Goal: Transaction & Acquisition: Purchase product/service

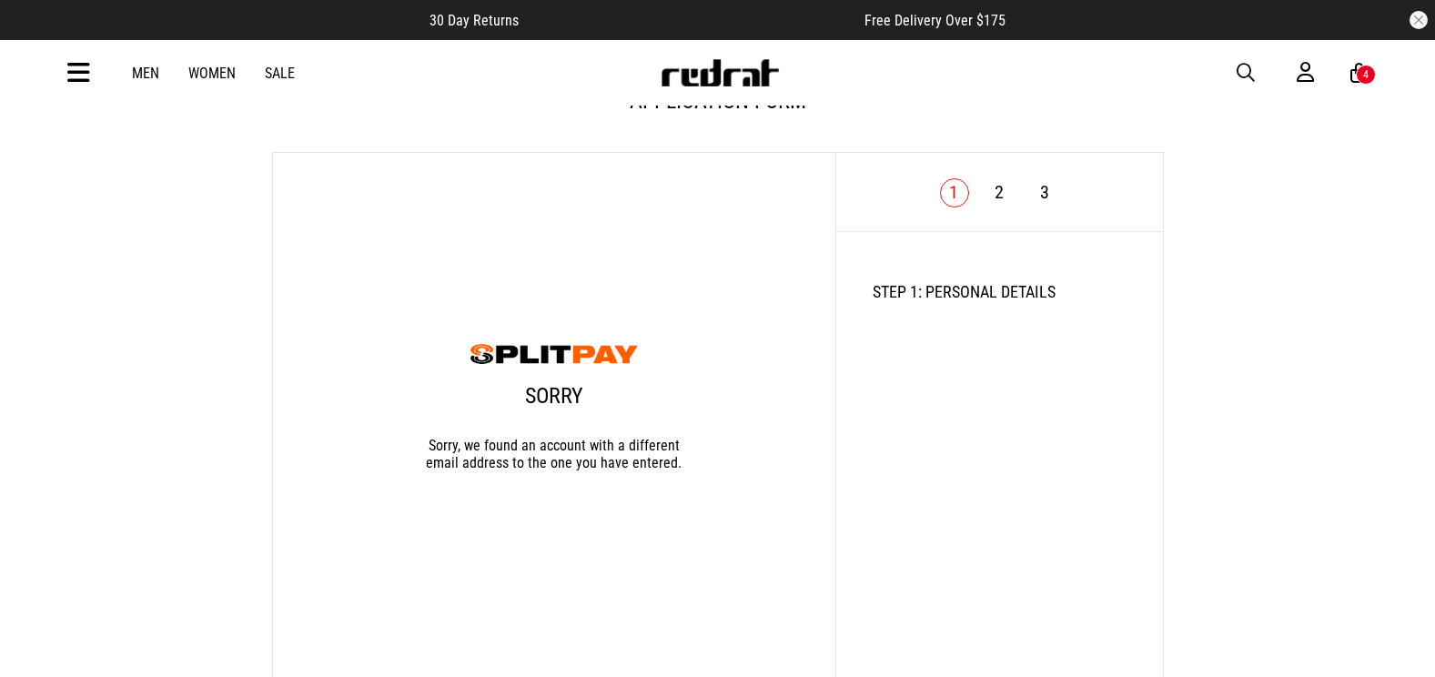
click at [1246, 71] on span "button" at bounding box center [1246, 73] width 18 height 22
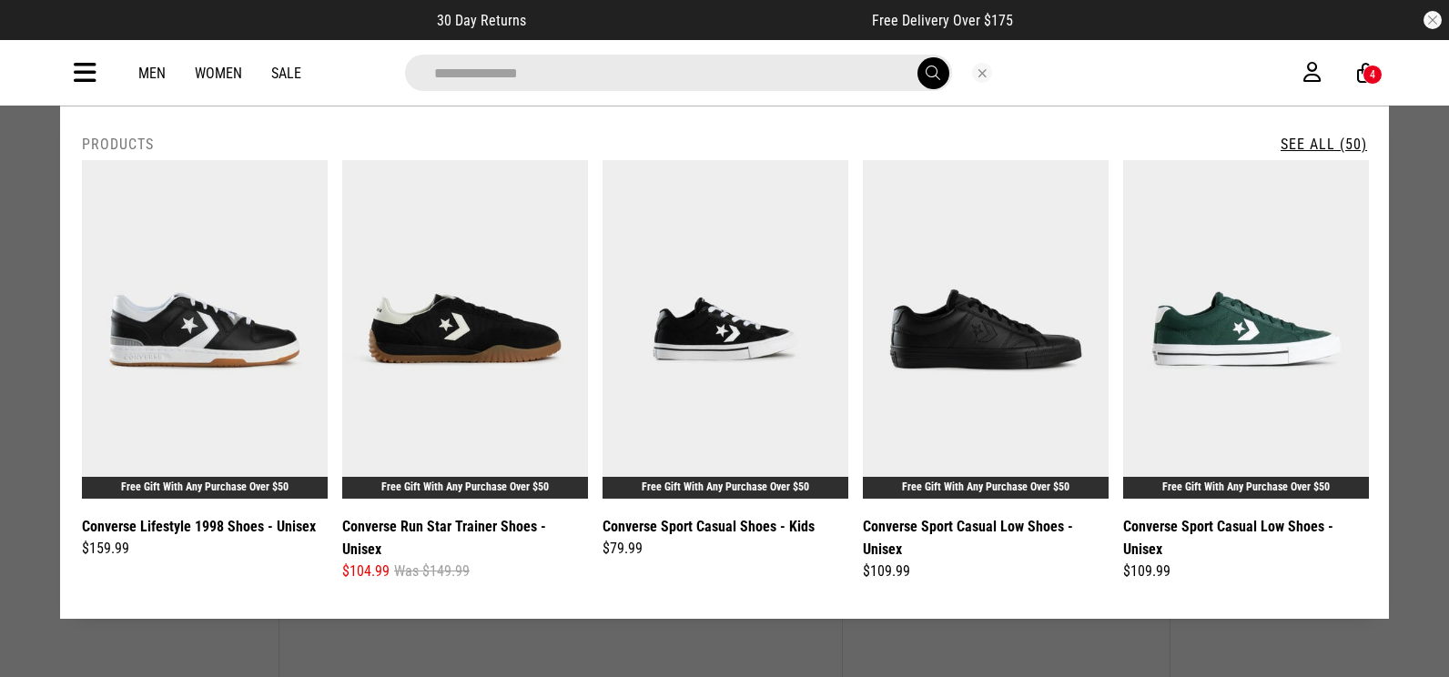
type input "**********"
click at [1329, 139] on link "See All (50)" at bounding box center [1323, 144] width 86 height 17
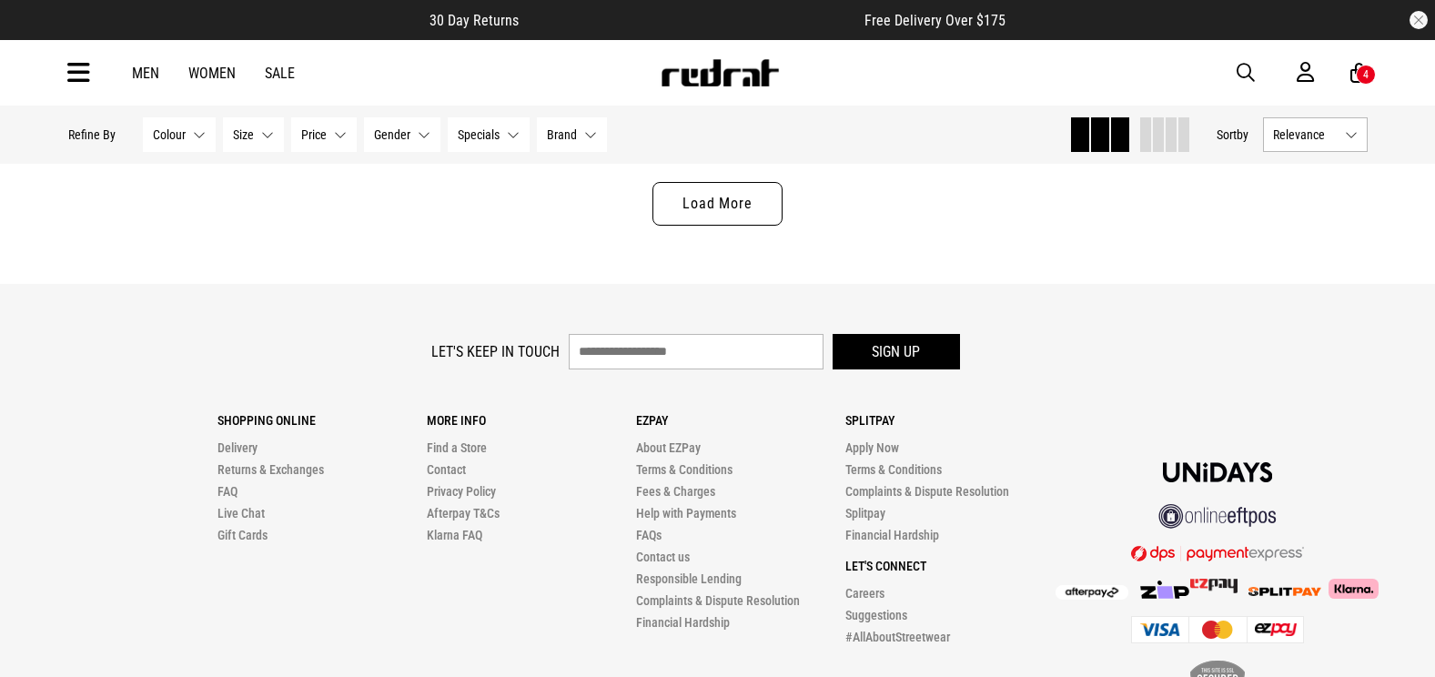
scroll to position [6006, 0]
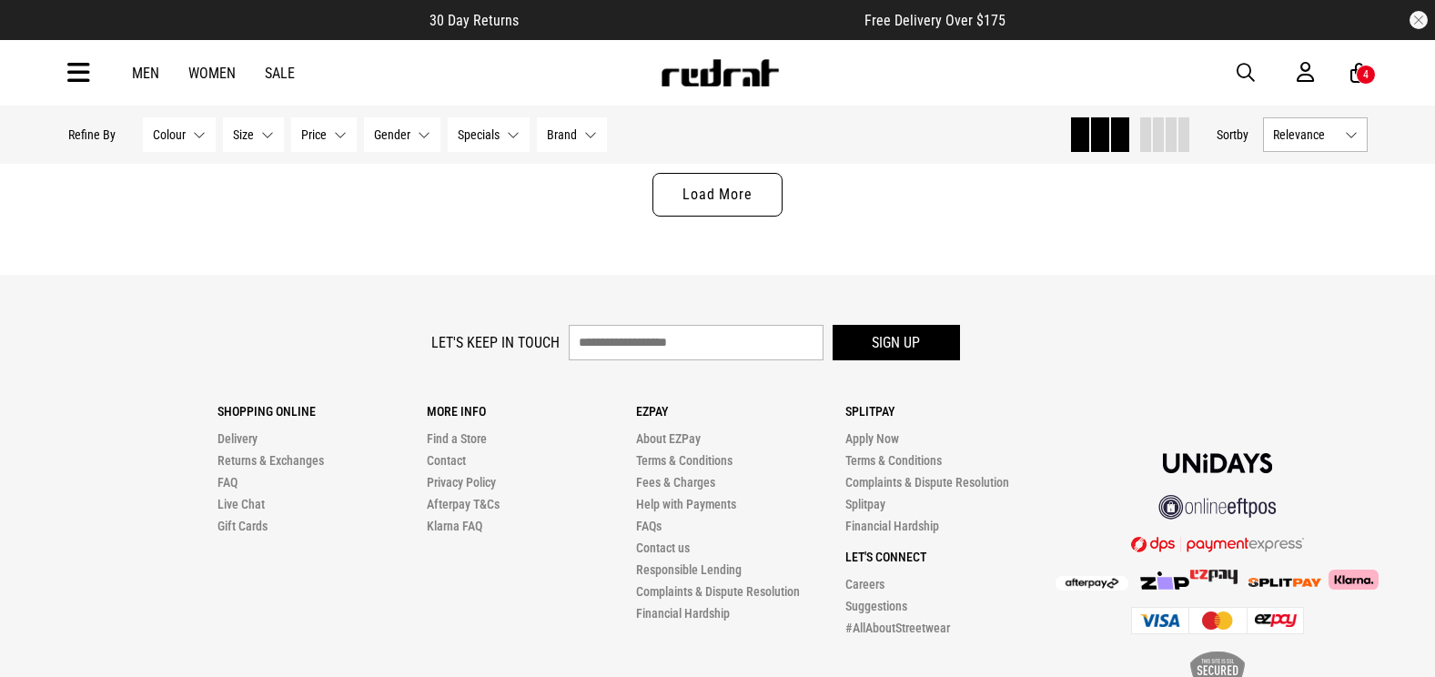
drag, startPoint x: 708, startPoint y: 202, endPoint x: 716, endPoint y: 208, distance: 10.4
click at [708, 202] on link "Load More" at bounding box center [716, 195] width 129 height 44
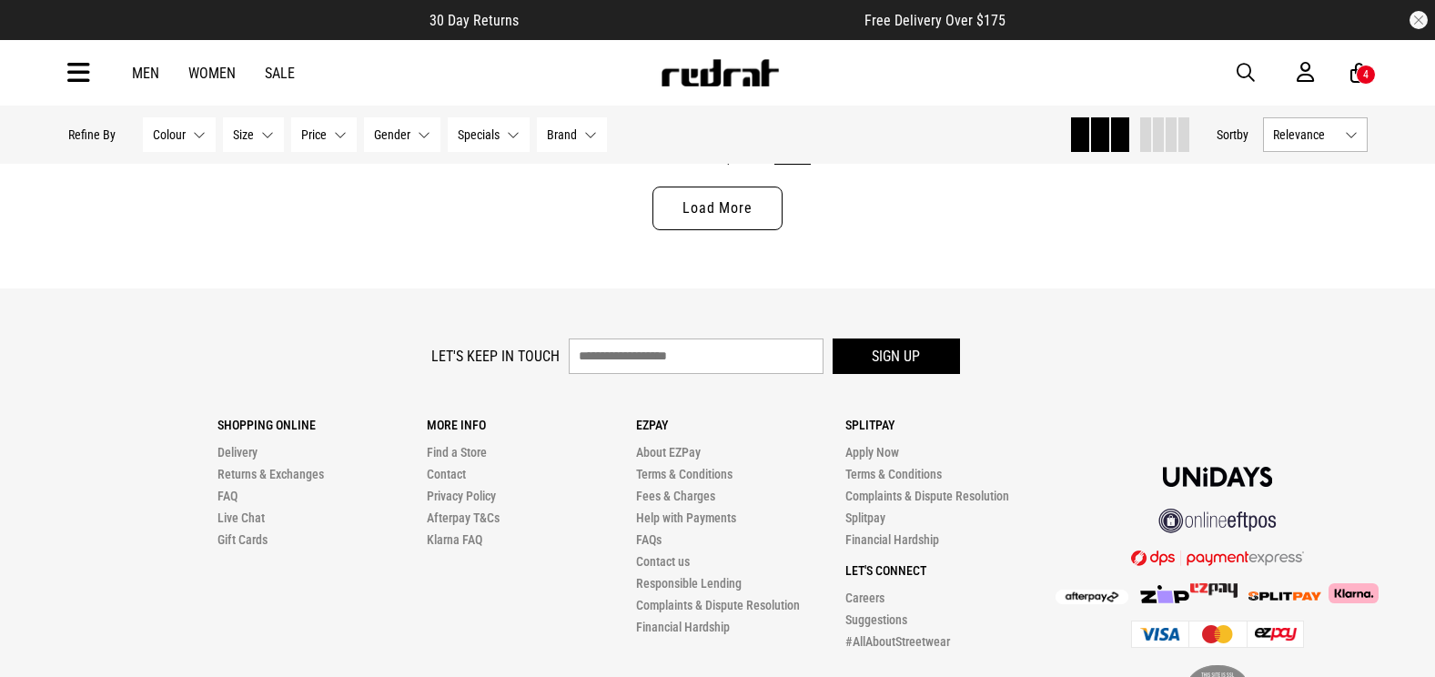
scroll to position [11579, 0]
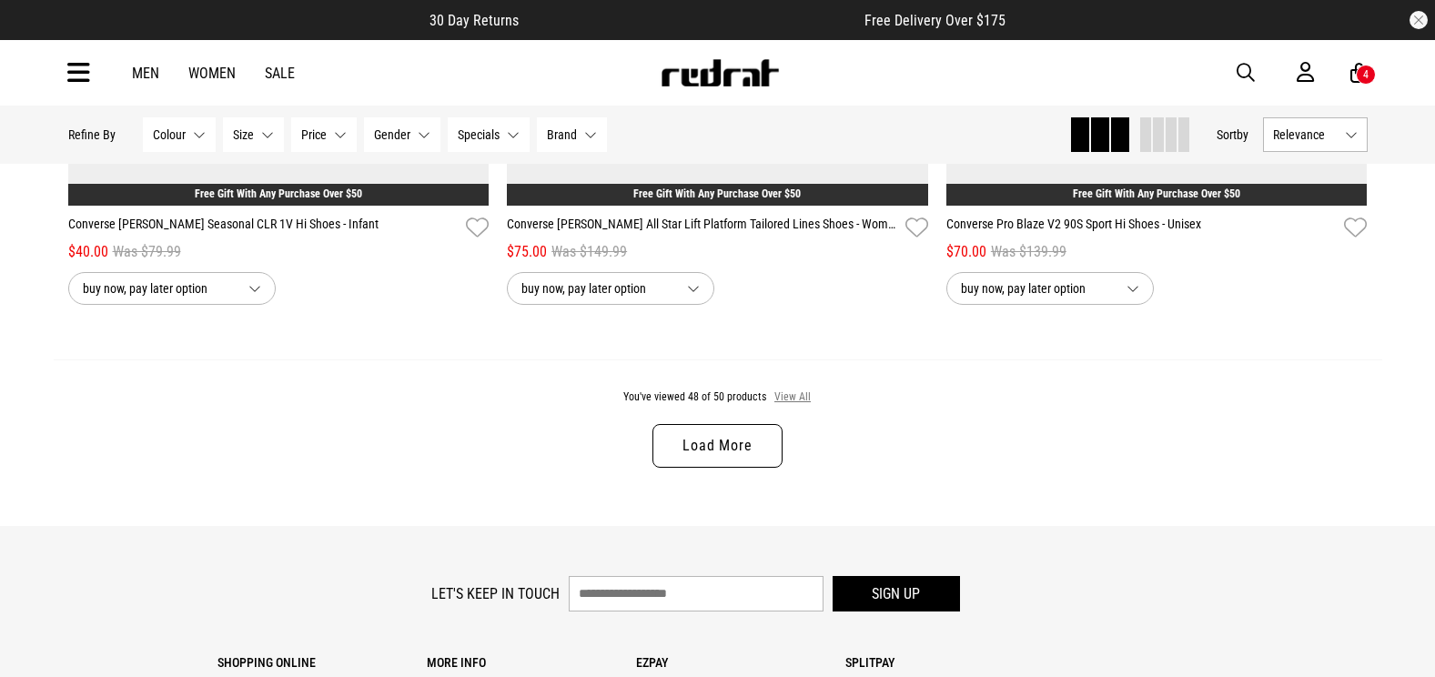
click at [785, 406] on button "View All" at bounding box center [792, 397] width 38 height 16
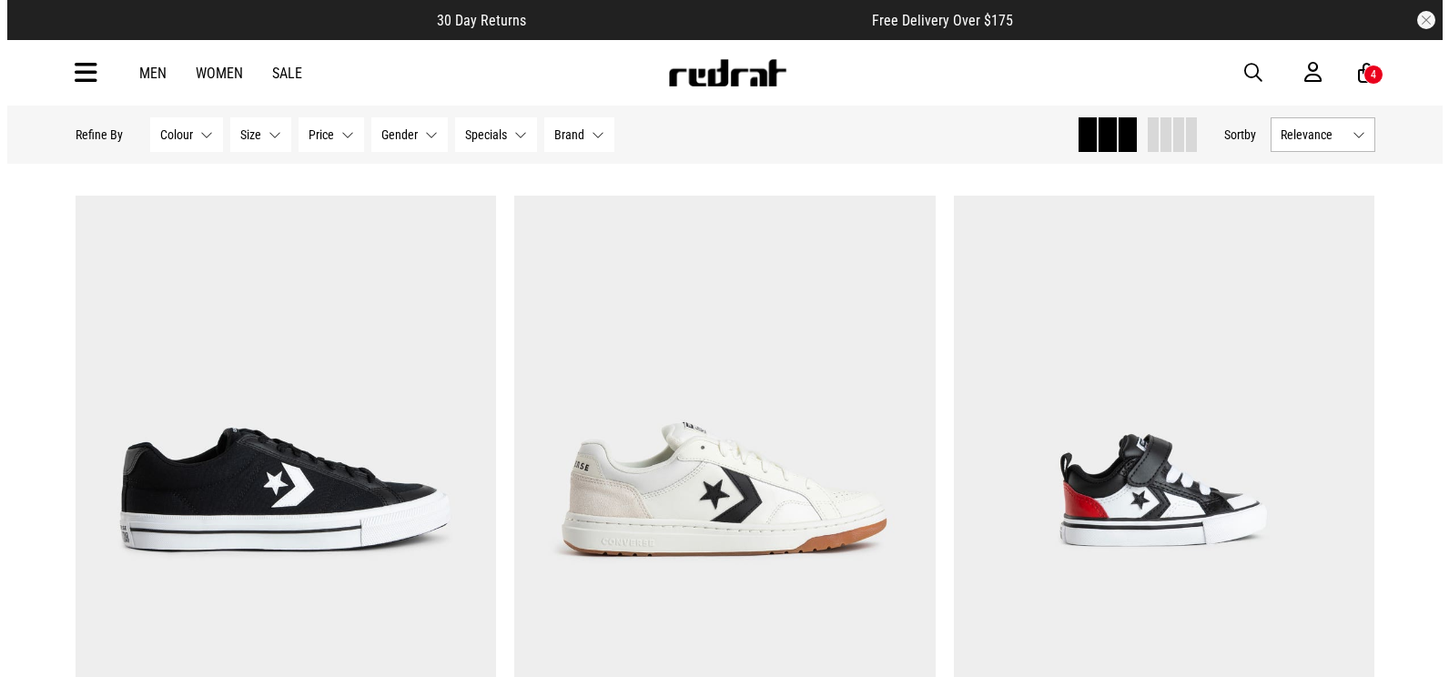
scroll to position [2479, 0]
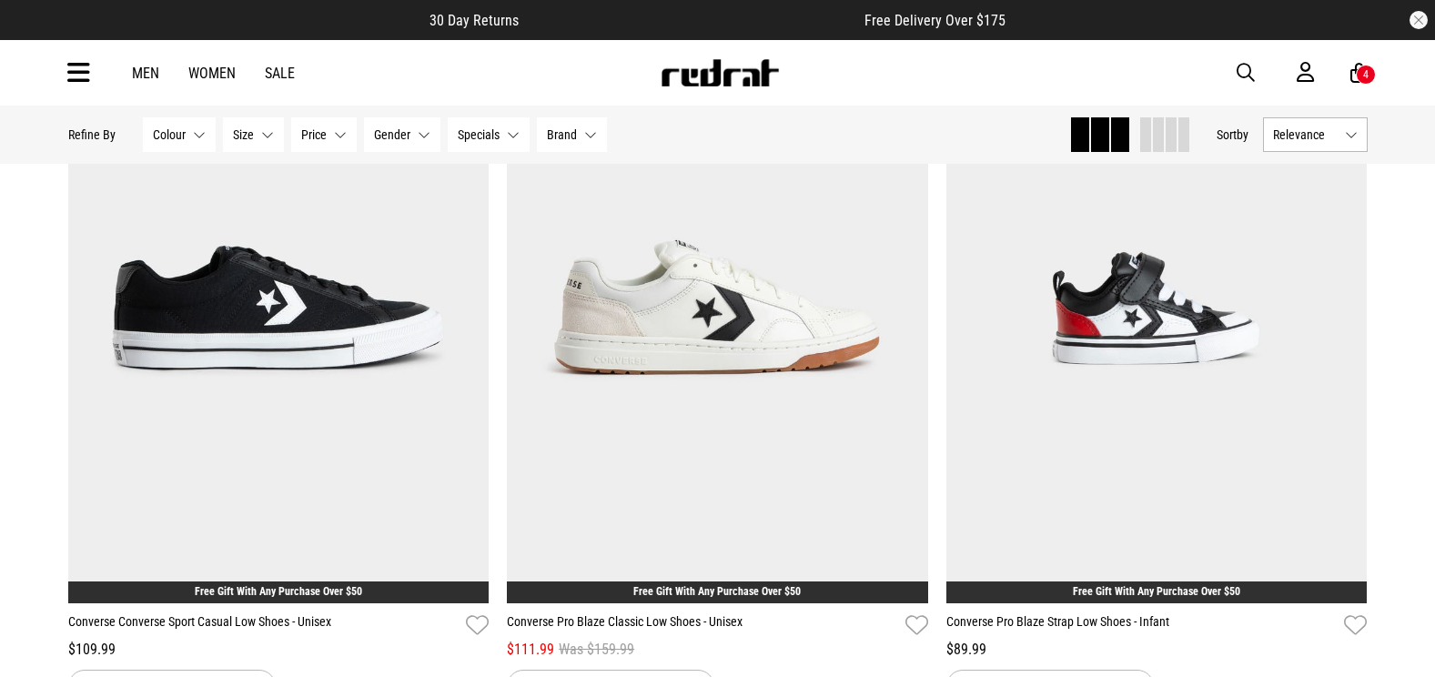
click at [1248, 69] on span "button" at bounding box center [1246, 73] width 18 height 22
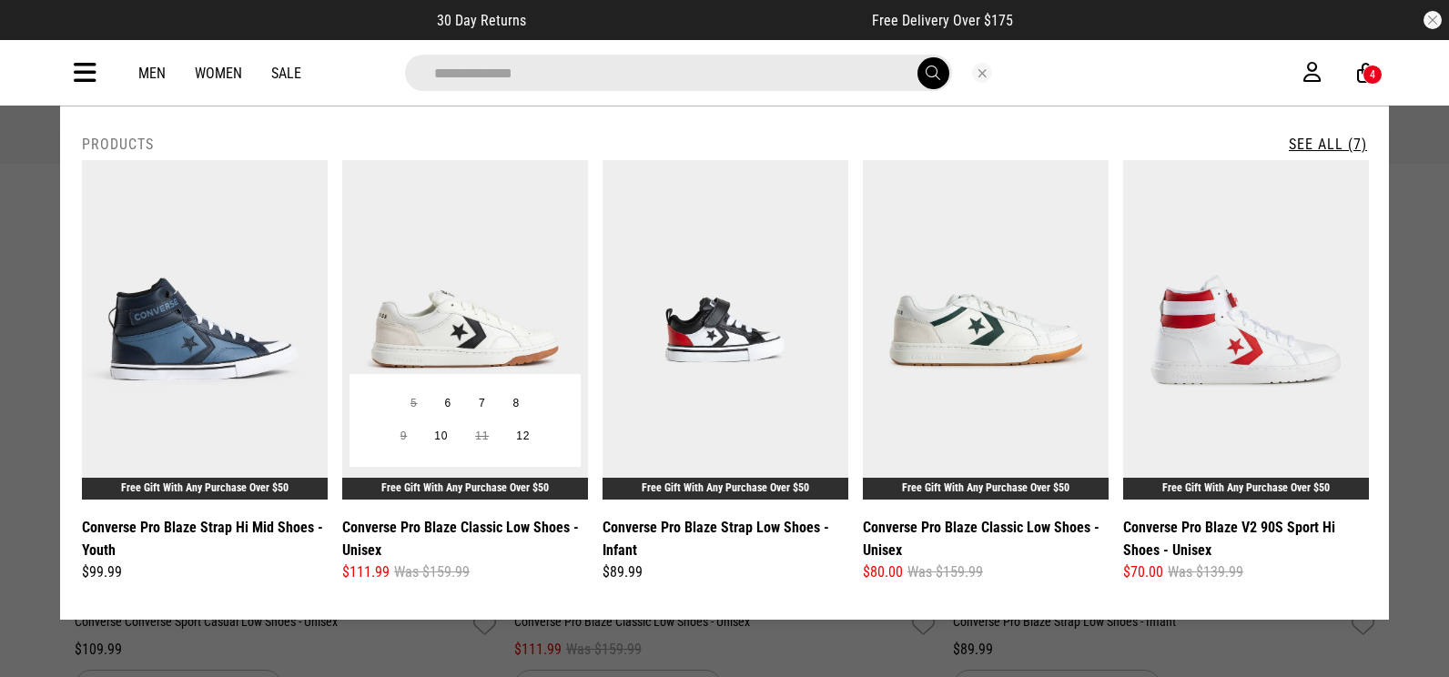
type input "**********"
click at [465, 298] on img at bounding box center [465, 329] width 246 height 339
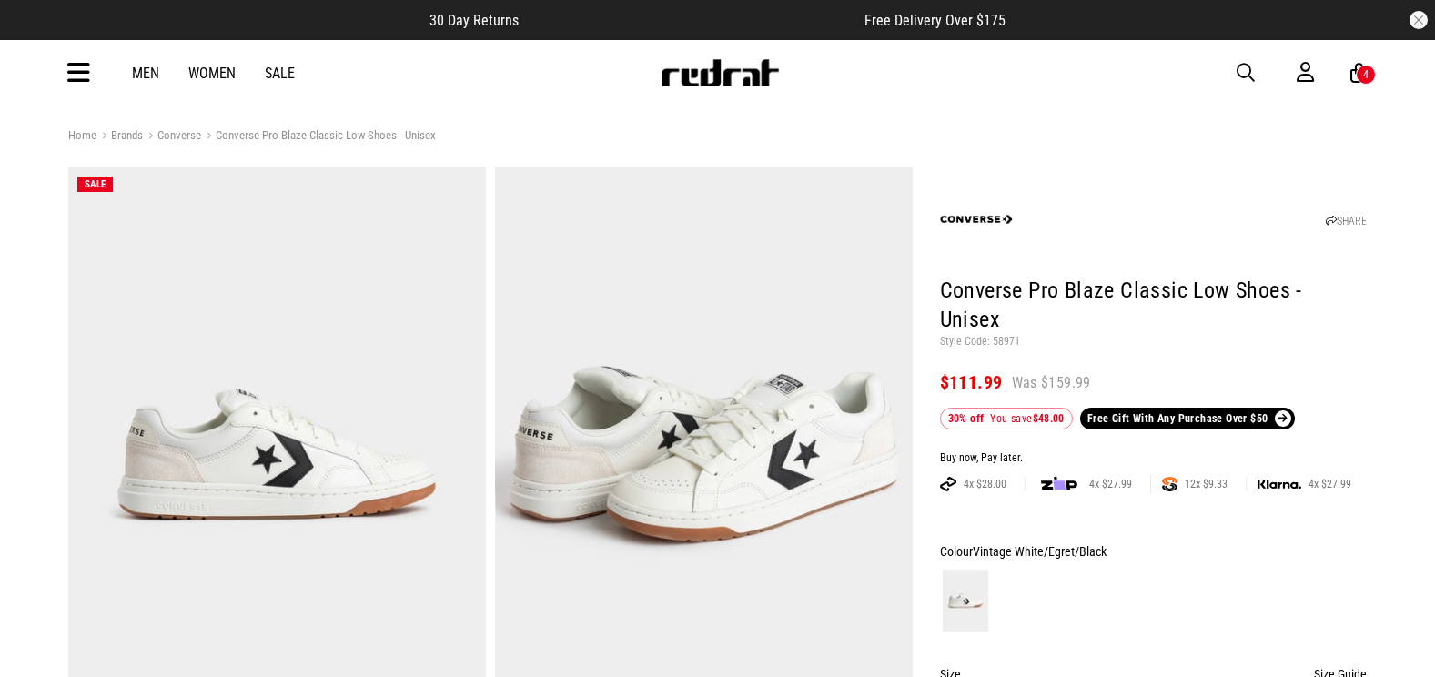
click at [997, 335] on p "Style Code: 58971" at bounding box center [1154, 342] width 428 height 15
click at [1005, 335] on p "Style Code: 58971" at bounding box center [1154, 342] width 428 height 15
copy p "58971"
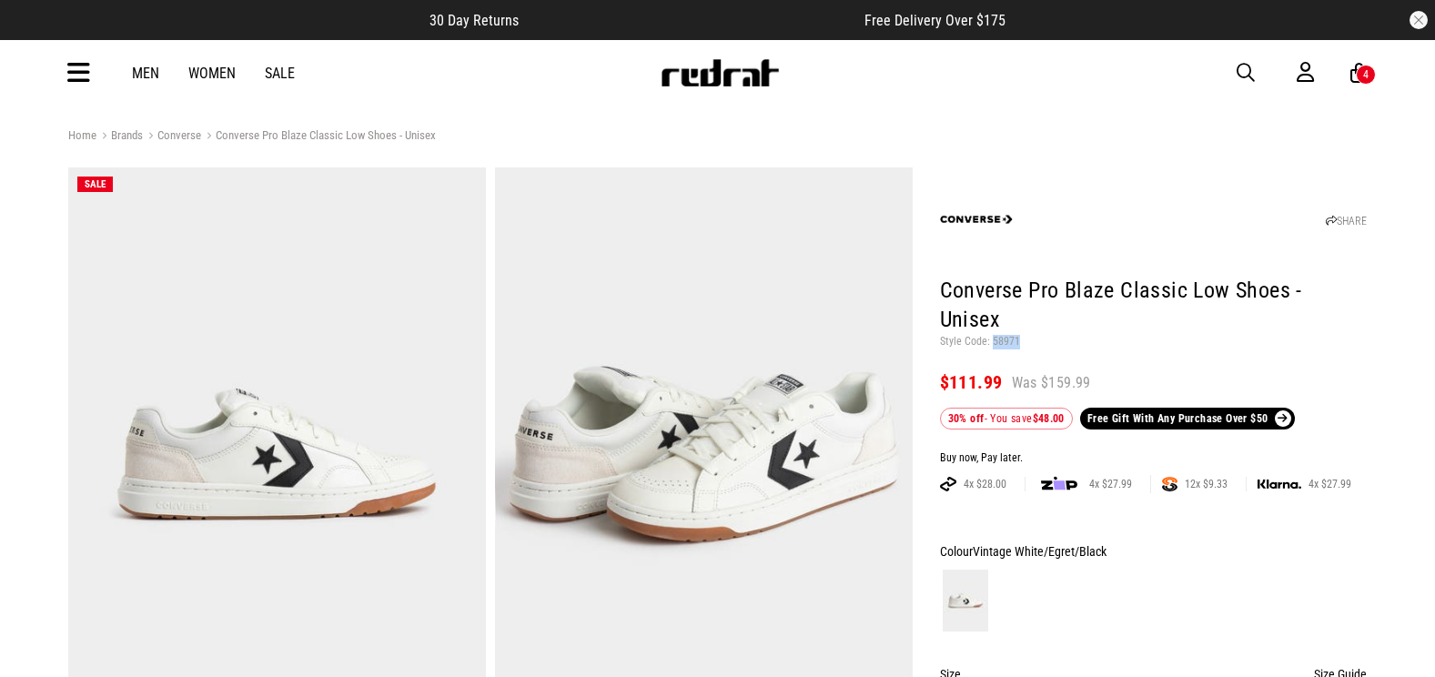
click at [1251, 71] on span "button" at bounding box center [1246, 73] width 18 height 22
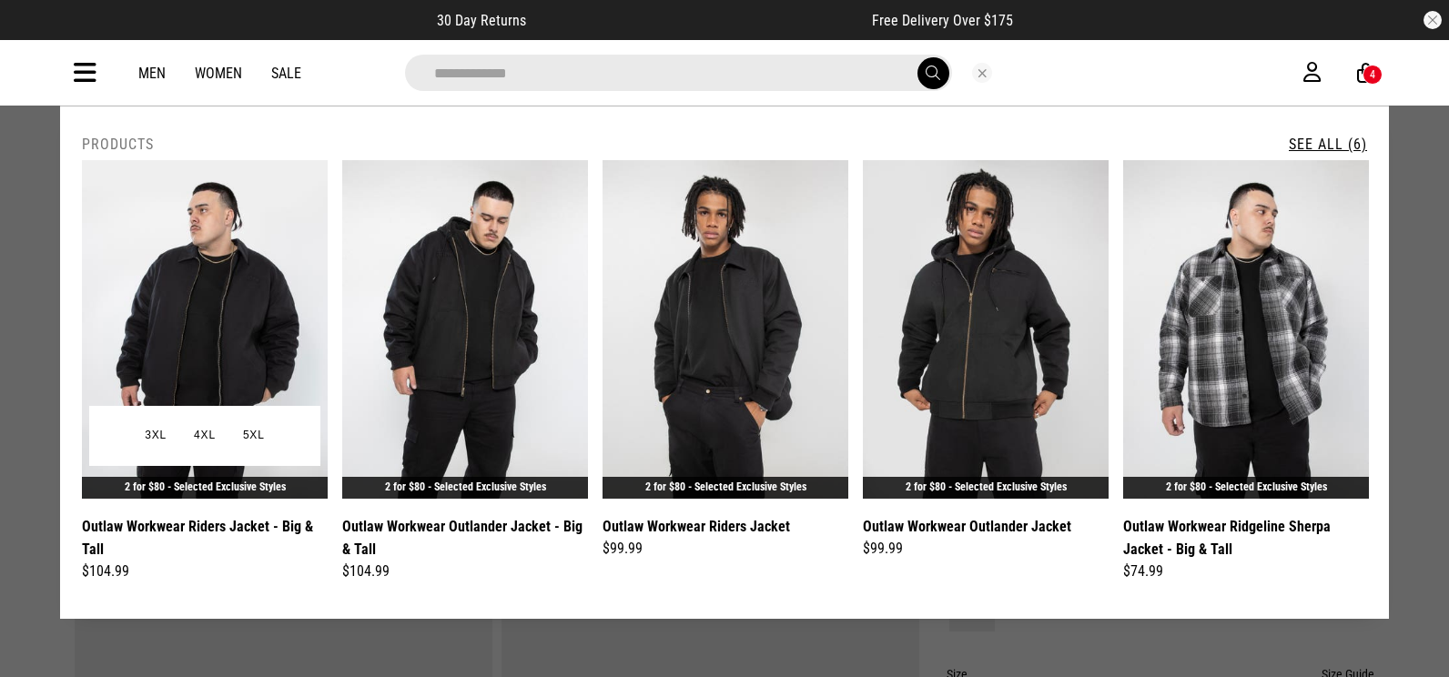
type input "**********"
click at [307, 288] on img at bounding box center [205, 329] width 246 height 339
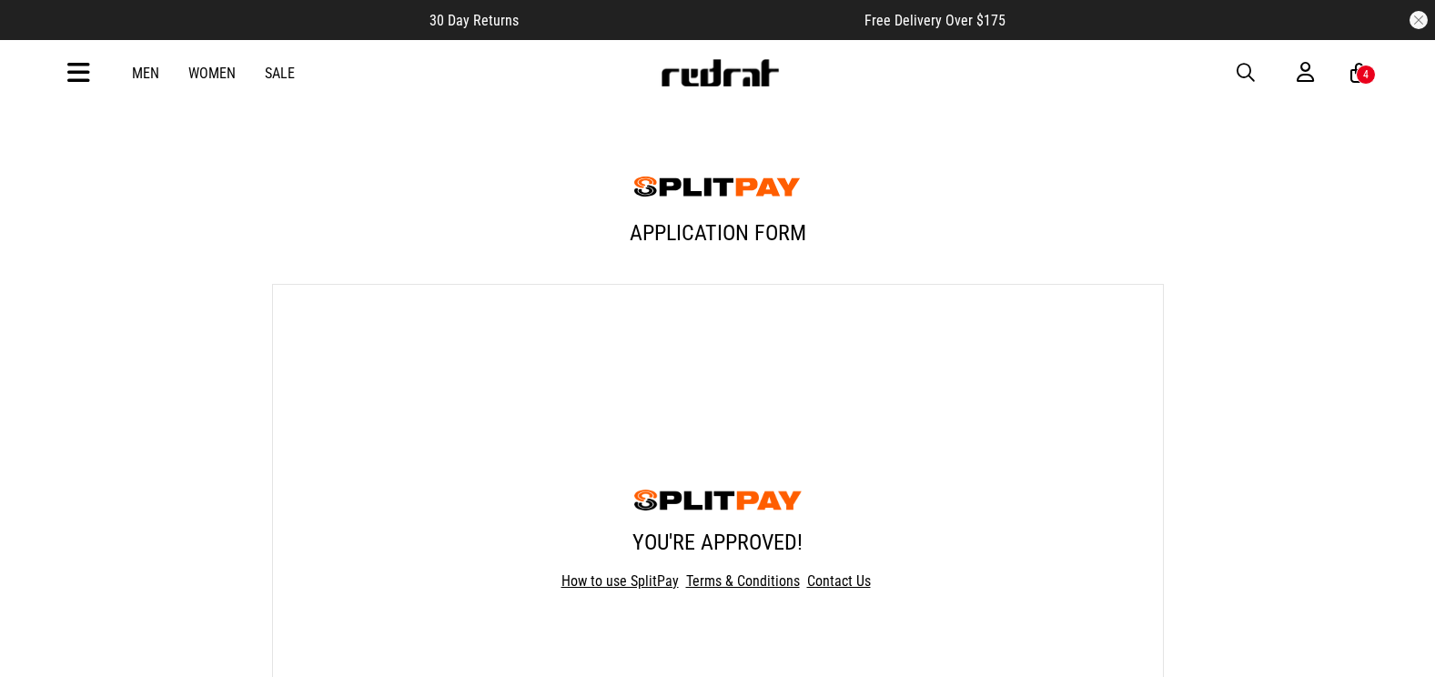
scroll to position [273, 0]
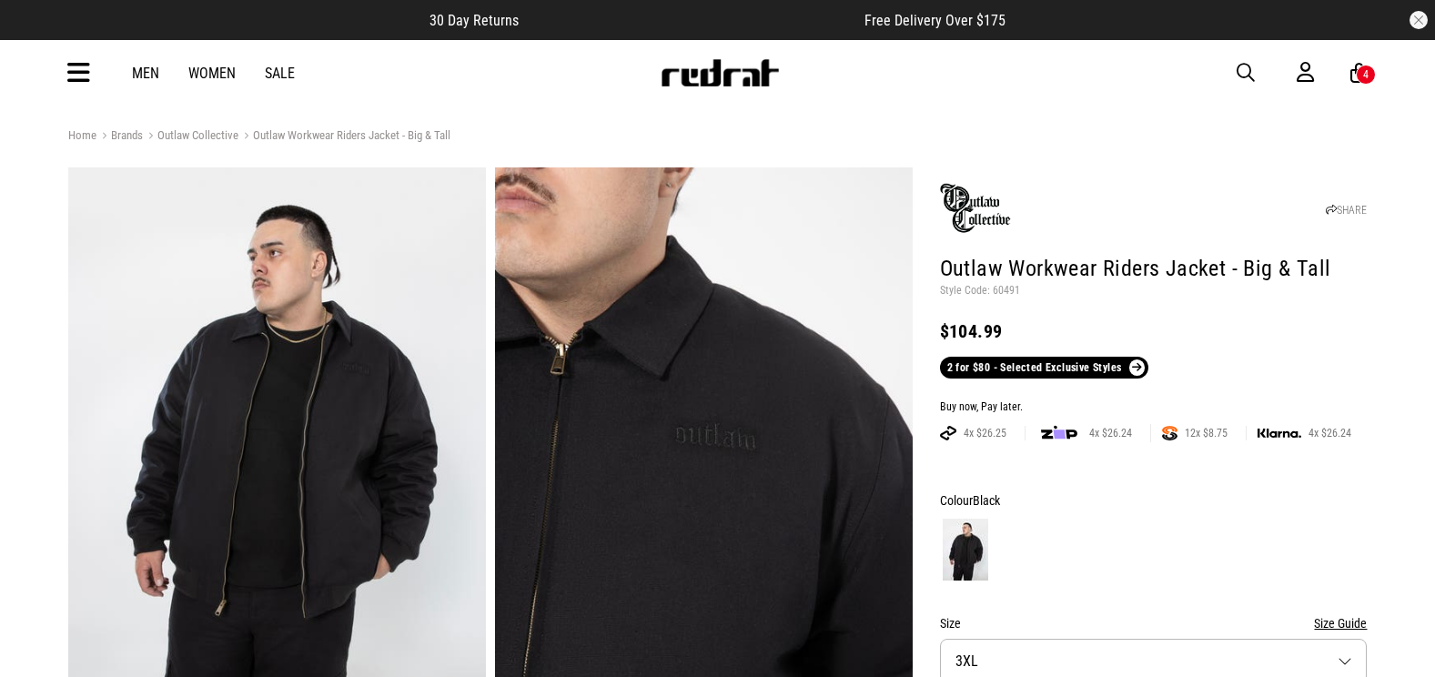
drag, startPoint x: 1248, startPoint y: 69, endPoint x: 1198, endPoint y: 100, distance: 58.8
click at [1248, 69] on span "button" at bounding box center [1246, 73] width 18 height 22
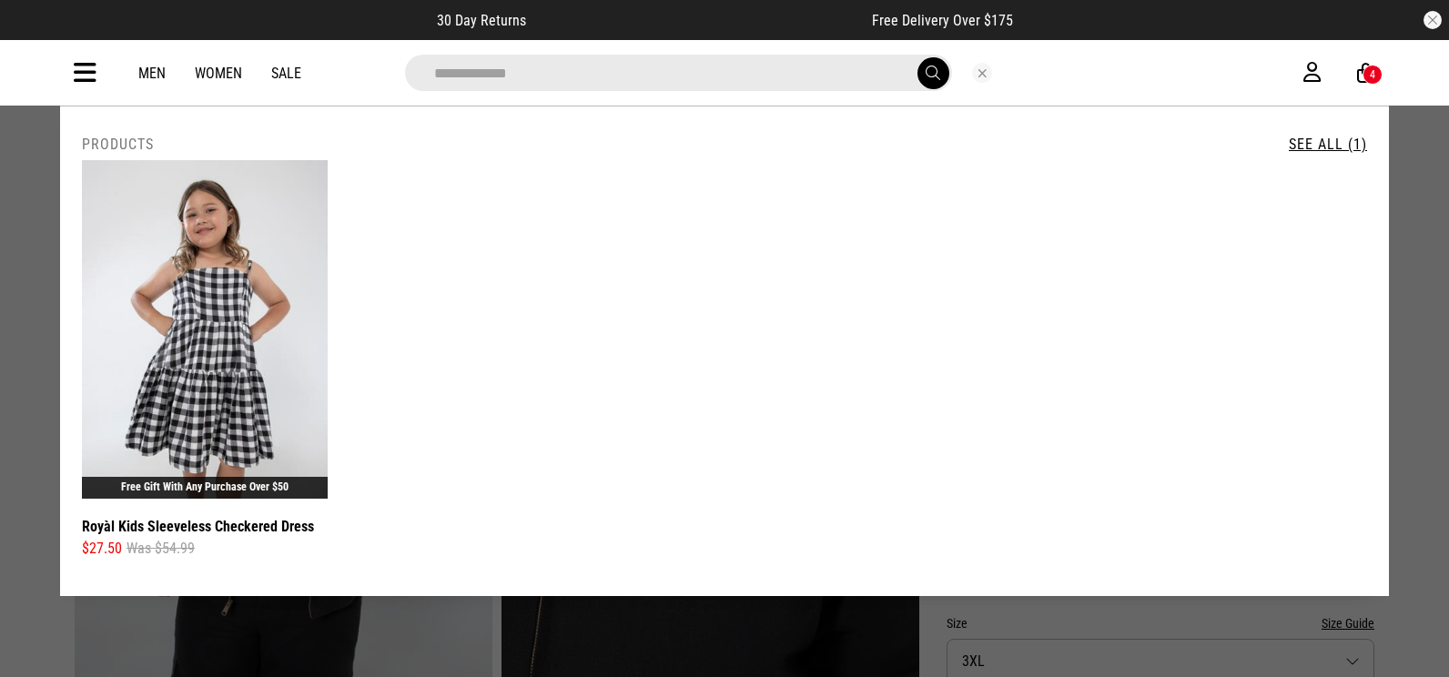
type input "**********"
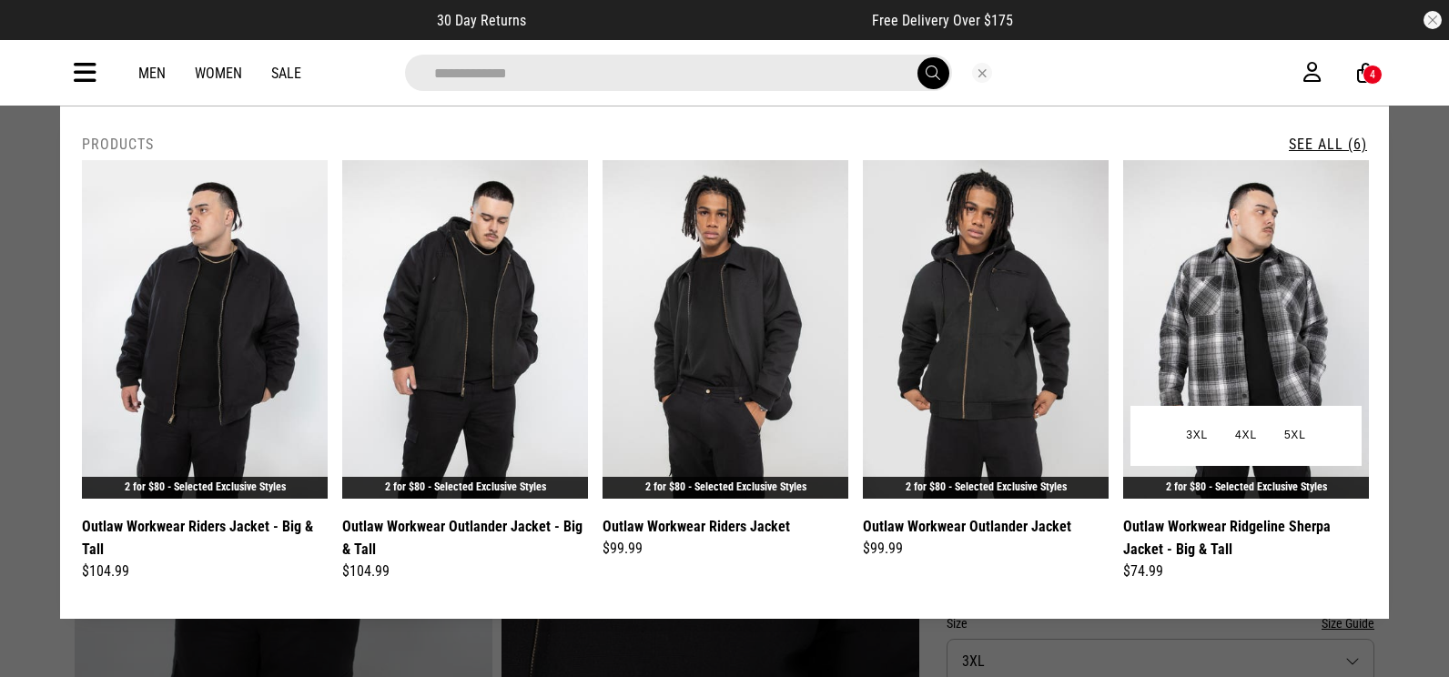
type input "**********"
click at [1246, 312] on img at bounding box center [1246, 329] width 246 height 339
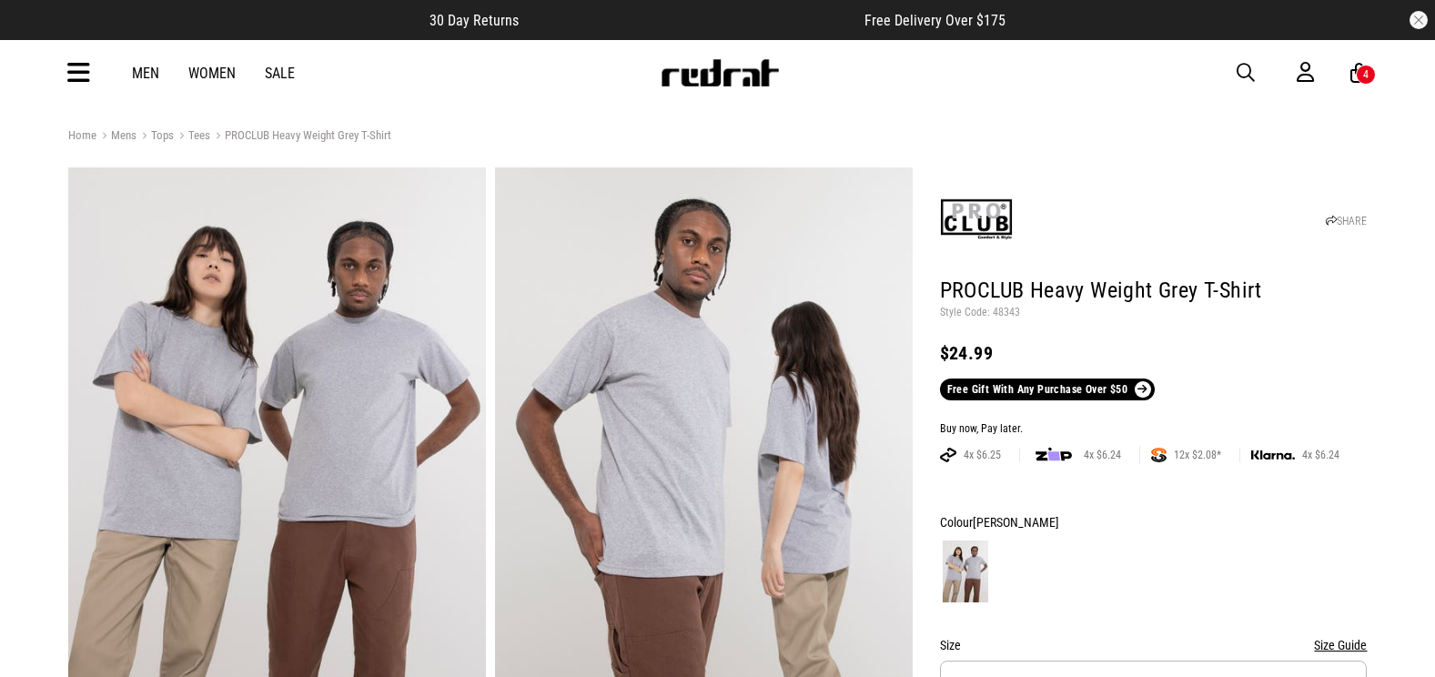
click button "button" at bounding box center [1419, 20] width 18 height 18
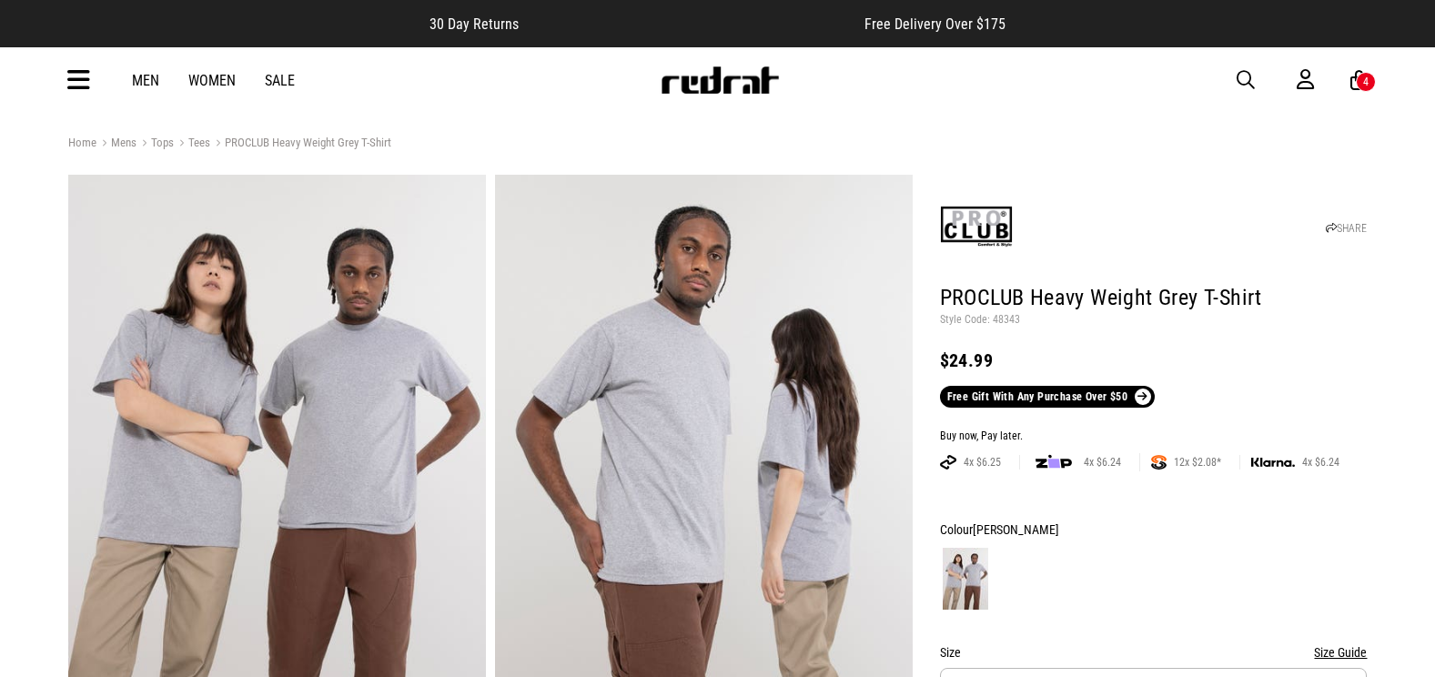
drag, startPoint x: 707, startPoint y: 81, endPoint x: 720, endPoint y: 58, distance: 26.1
click at [706, 81] on img at bounding box center [720, 79] width 120 height 27
